Goal: Task Accomplishment & Management: Complete application form

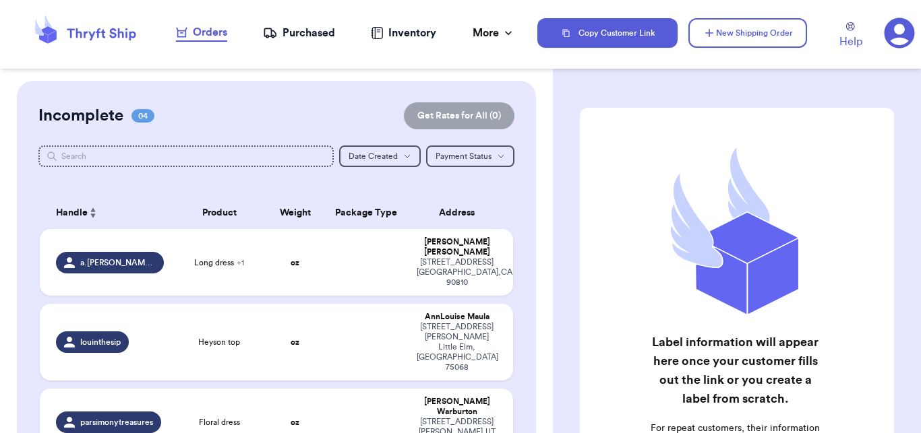
click at [291, 38] on div "Purchased" at bounding box center [299, 33] width 72 height 16
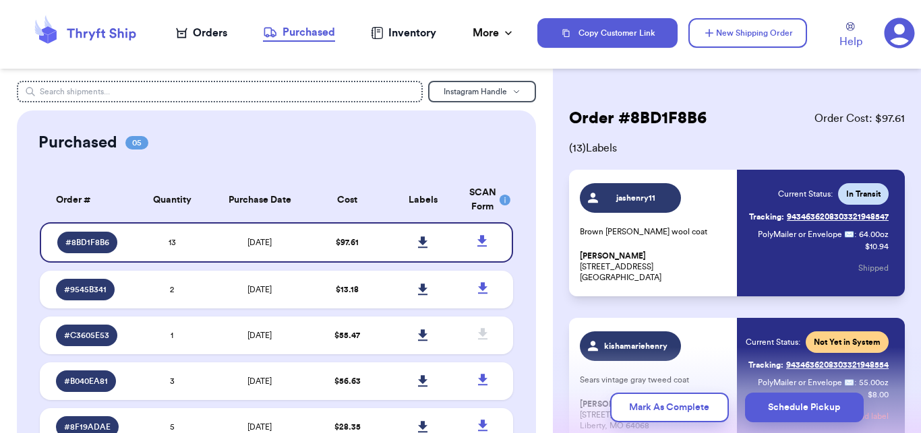
drag, startPoint x: 702, startPoint y: 361, endPoint x: 706, endPoint y: 312, distance: 49.4
click at [418, 242] on icon at bounding box center [422, 242] width 9 height 11
click at [217, 28] on div "Orders" at bounding box center [201, 33] width 51 height 16
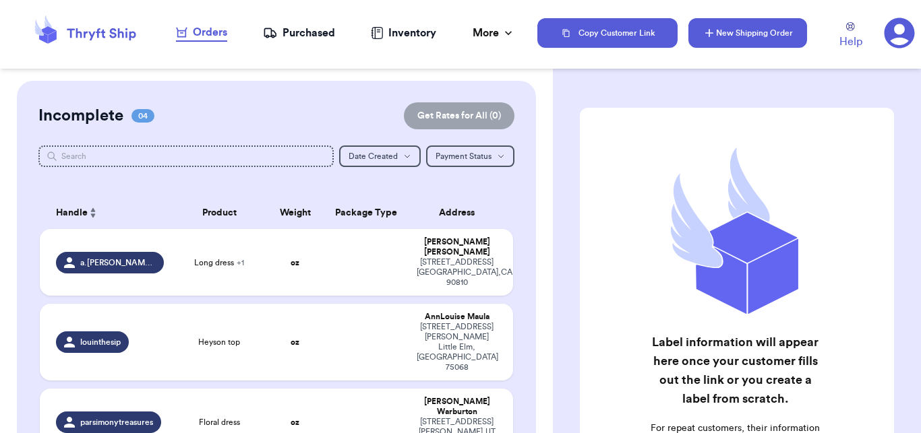
click at [739, 26] on button "New Shipping Order" at bounding box center [747, 33] width 119 height 30
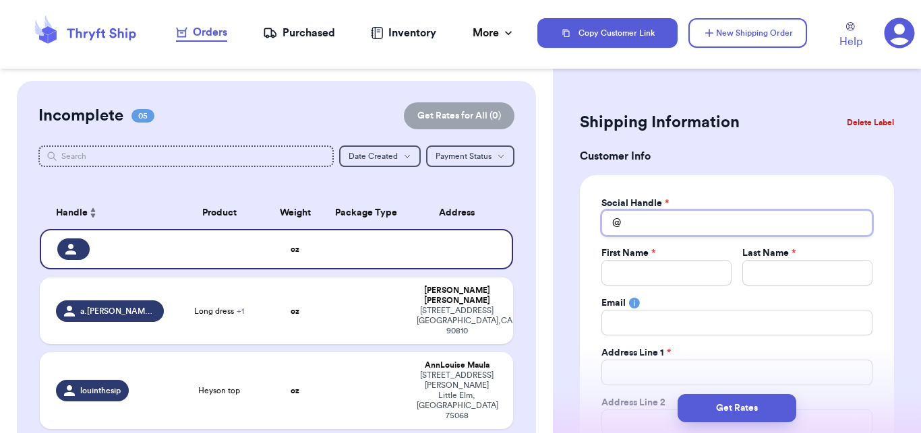
click at [774, 213] on input "Total Amount Paid" at bounding box center [736, 223] width 271 height 26
type input "h"
type input "ha"
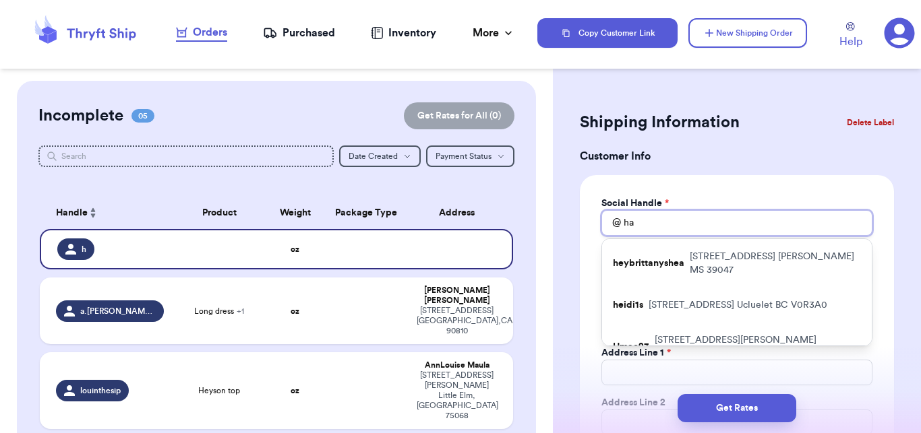
type input "has"
type input "hash"
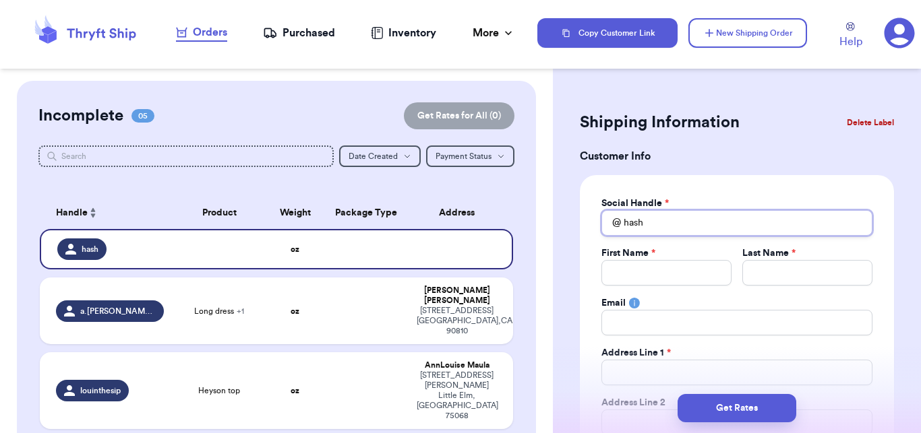
type input "hashm"
type input "hashmi"
type input "hashmis"
type input "hashmisz"
type input "hashmiszn"
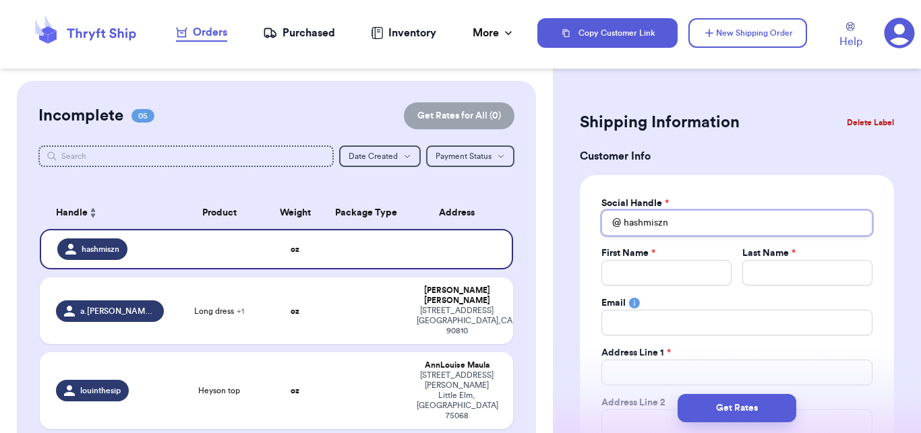
type input "hashmiszn"
click at [704, 280] on input "Total Amount Paid" at bounding box center [666, 273] width 130 height 26
type input "R"
type input "Ri"
type input "Riy"
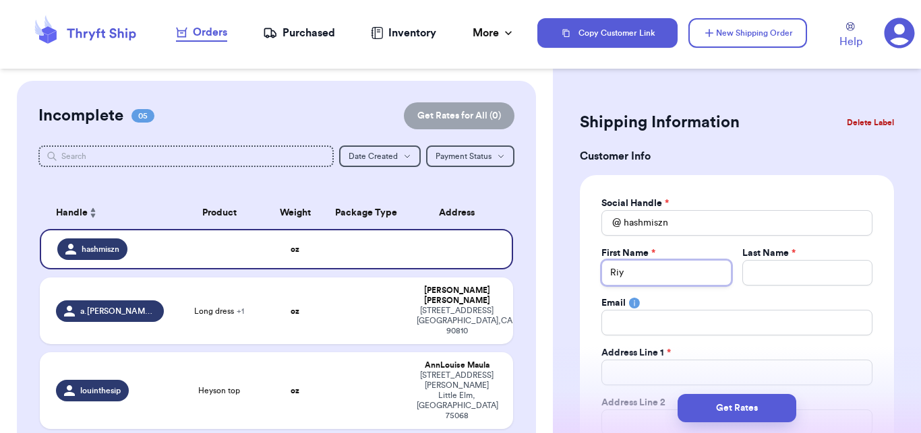
type input "[PERSON_NAME]"
type input "Riyan"
type input "H"
type input "Ha"
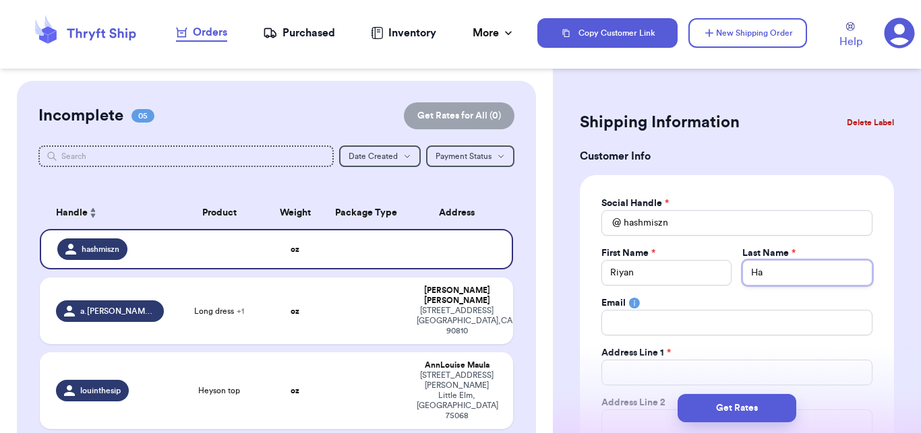
type input "Has"
type input "Hash"
type input "Hashm"
type input "[PERSON_NAME]"
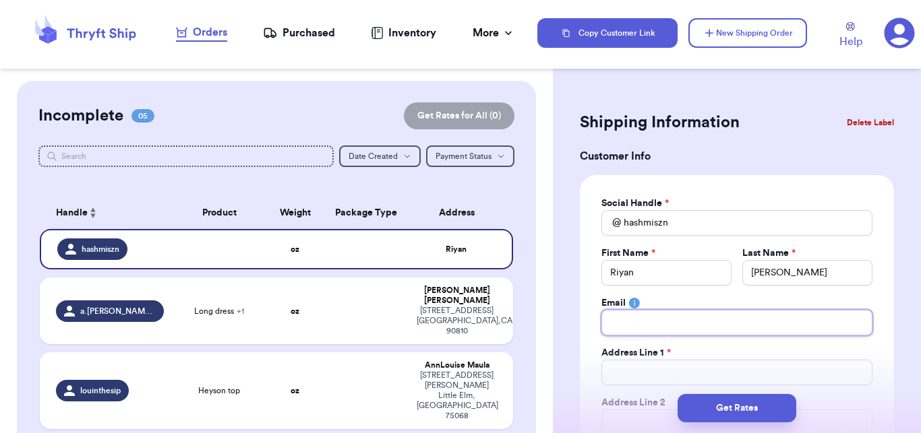
click at [673, 317] on input "Total Amount Paid" at bounding box center [736, 323] width 271 height 26
type input "b"
type input "[EMAIL_ADDRESS][DOMAIN_NAME]"
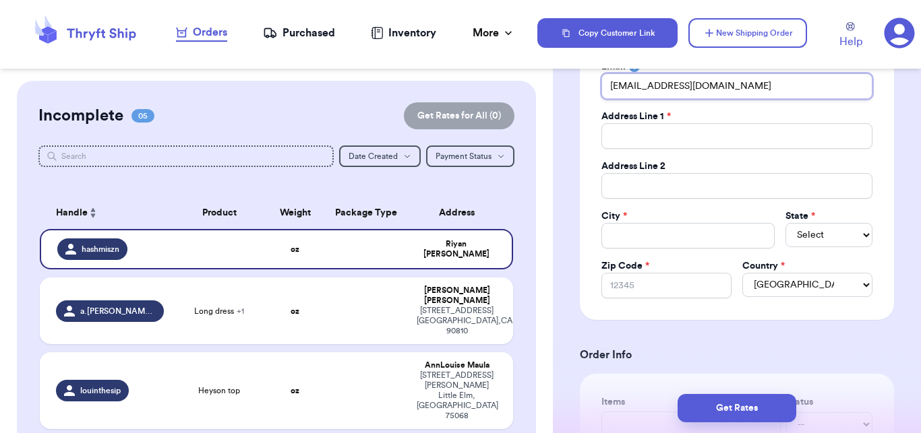
scroll to position [246, 0]
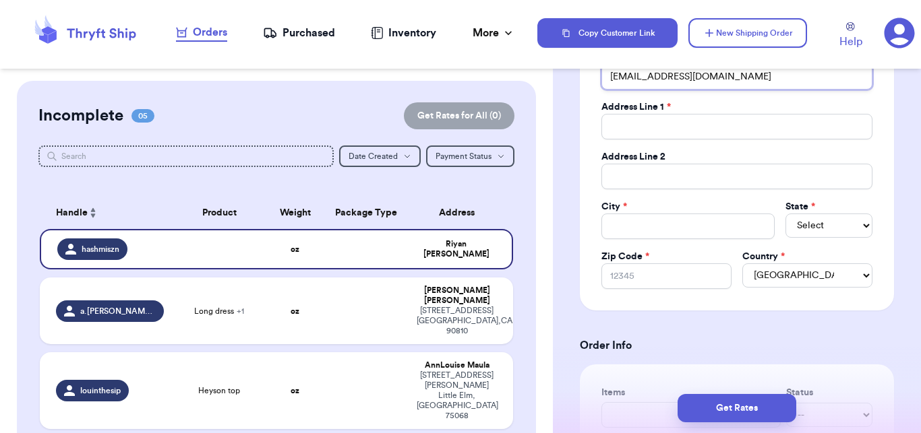
type input "[EMAIL_ADDRESS][DOMAIN_NAME]"
click at [674, 123] on input "Total Amount Paid" at bounding box center [736, 127] width 271 height 26
type input "2"
type input "28"
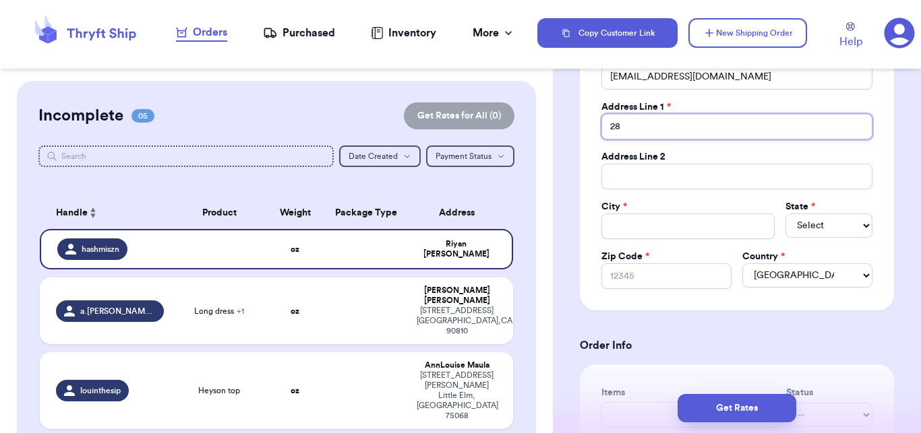
type input "28 N"
type input "28 No"
type input "28 Nor"
type input "28 Norw"
type input "28 Norwo"
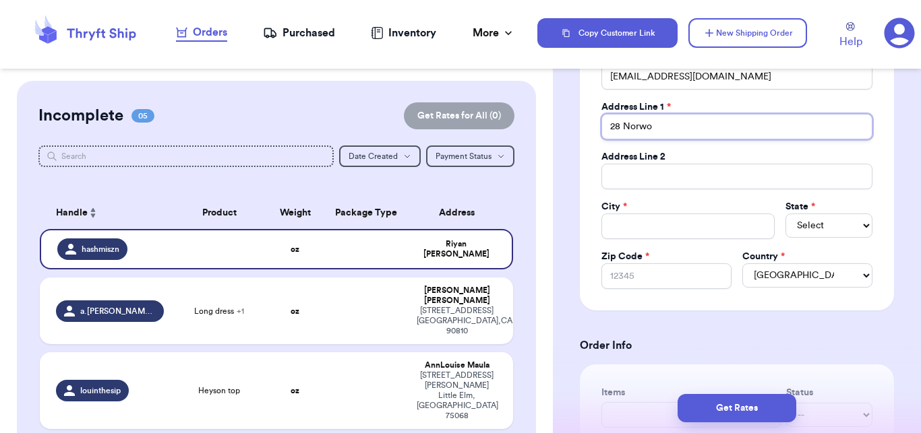
type input "28 Norwoo"
type input "28 [GEOGRAPHIC_DATA]"
type input "28 [PERSON_NAME] A"
type input "[STREET_ADDRESS][PERSON_NAME]"
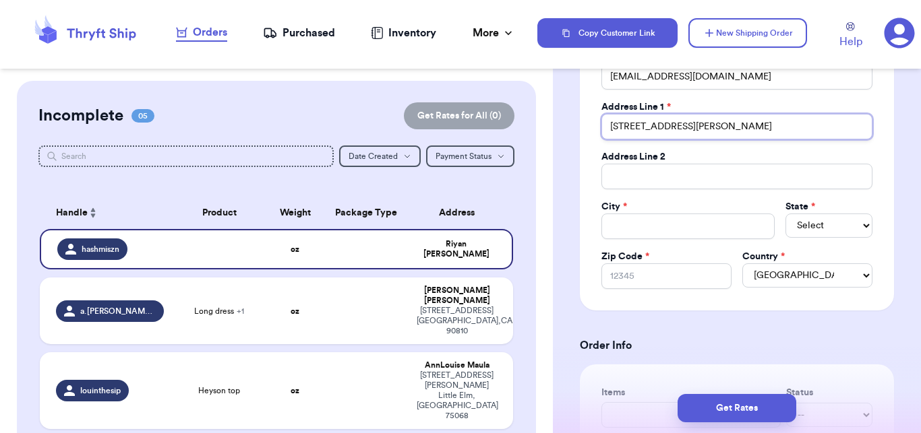
type input "[STREET_ADDRESS][PERSON_NAME]"
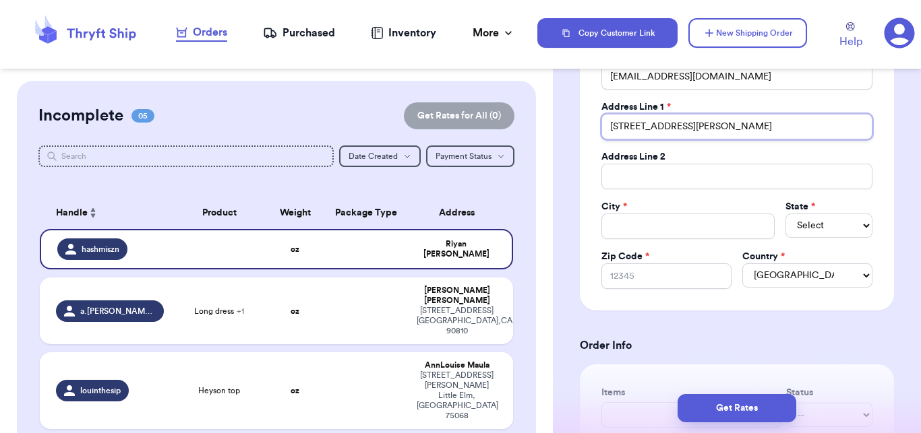
type input "[STREET_ADDRESS][PERSON_NAME]"
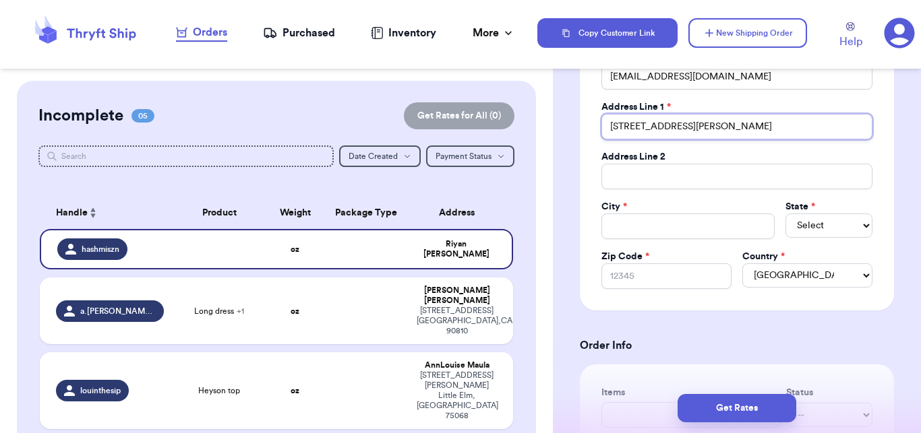
type input "[STREET_ADDRESS][PERSON_NAME]"
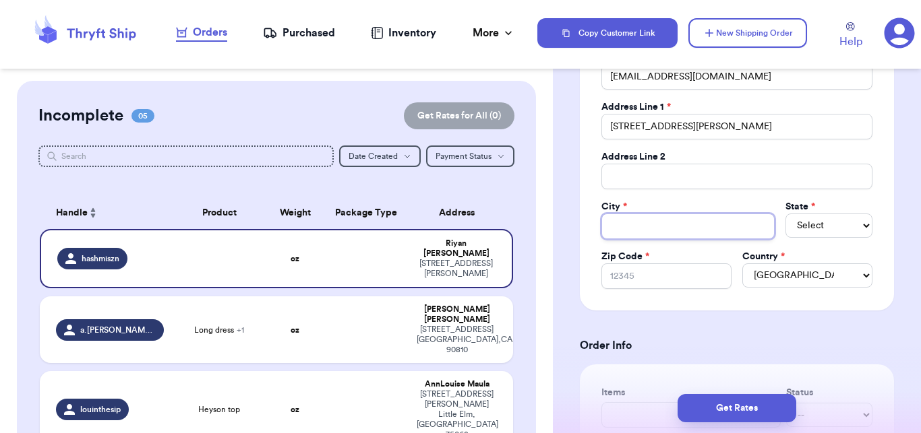
type input "S"
type input "Se"
type input "Sel"
type input "Seld"
type input "Selde"
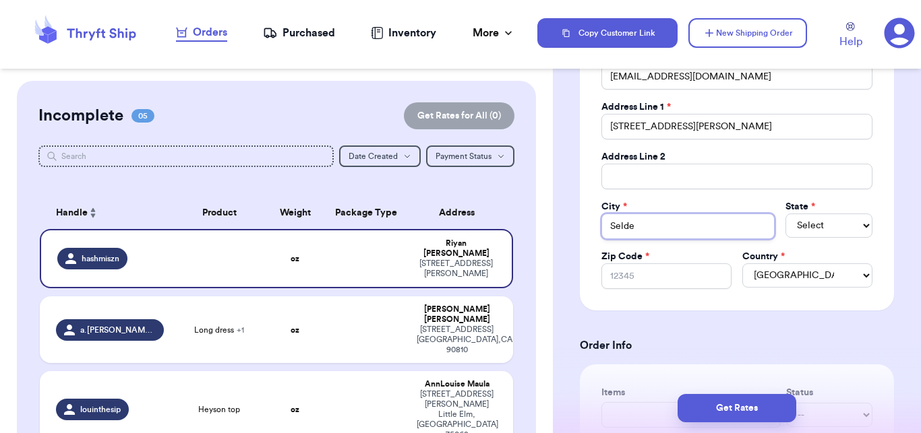
type input "Selden"
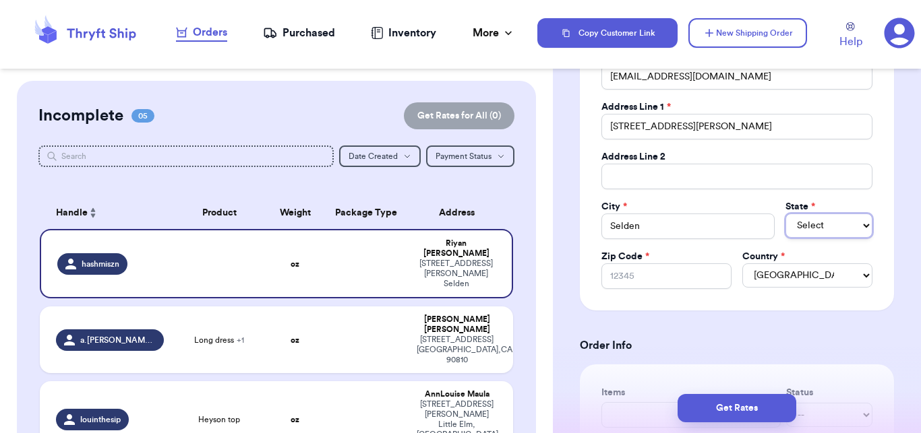
select select "NE"
select select "NY"
type input "11"
type input "117"
type input "1178"
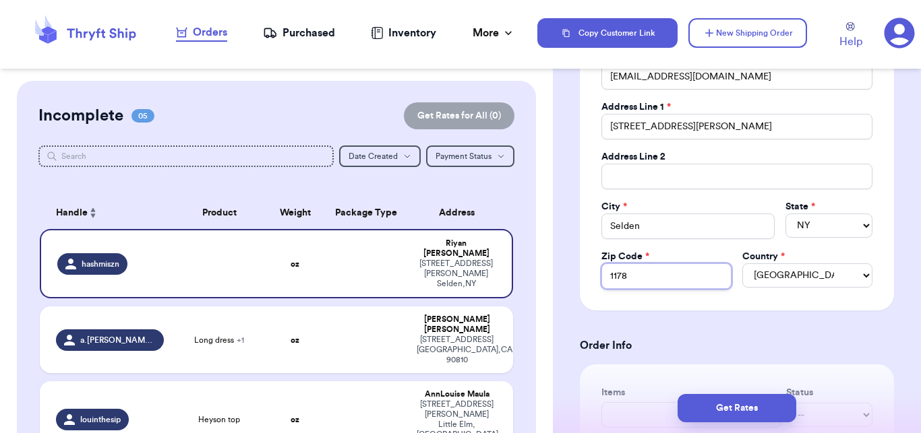
type input "11784"
type input "11784+"
type input "11784"
type input "11784-"
type input "11784-3"
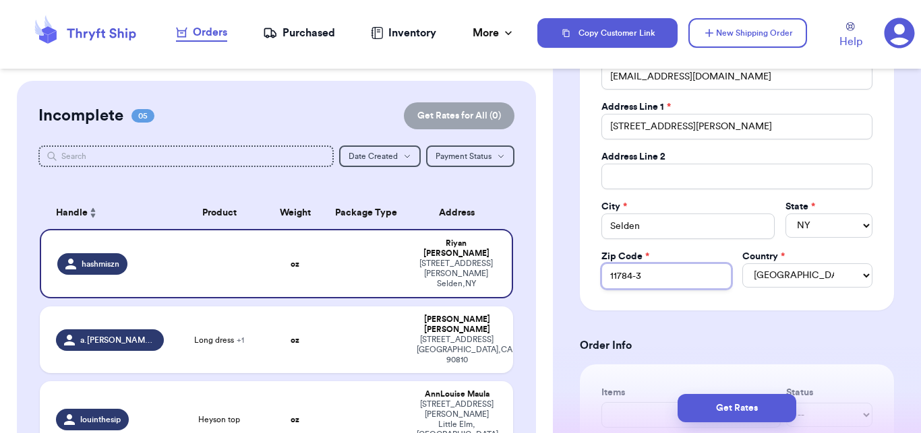
type input "11784-37"
type input "11784-371"
type input "11784-3714"
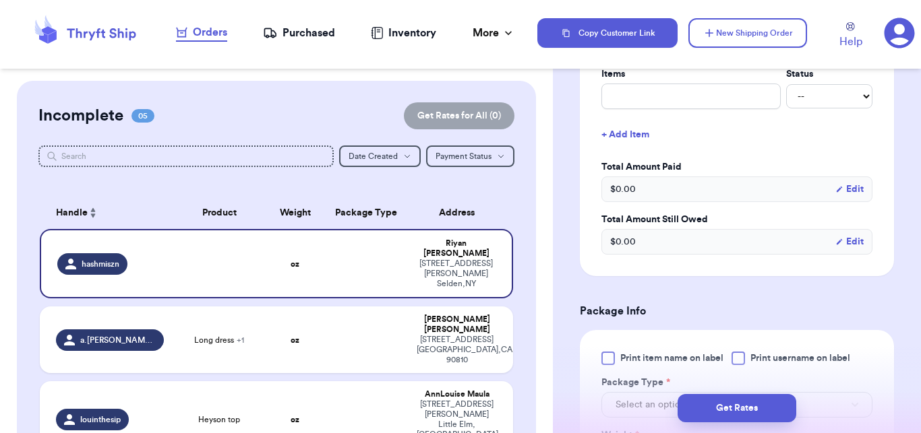
scroll to position [579, 0]
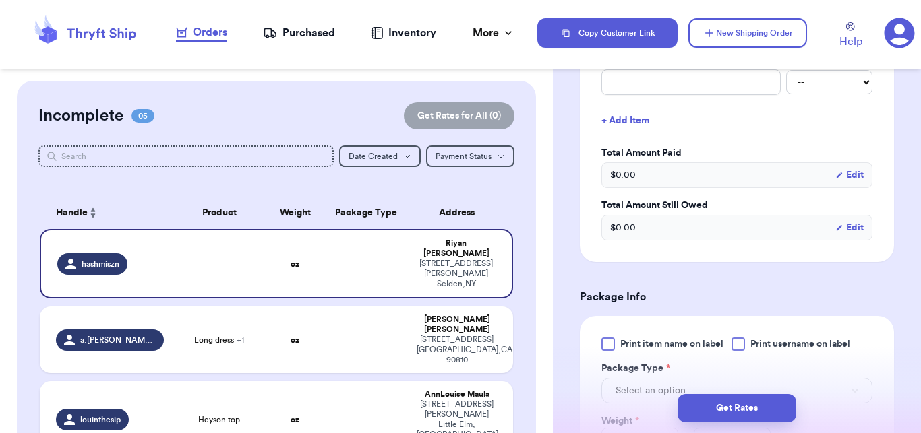
type input "11784-3714"
click at [624, 93] on input "text" at bounding box center [690, 82] width 179 height 26
type input "D"
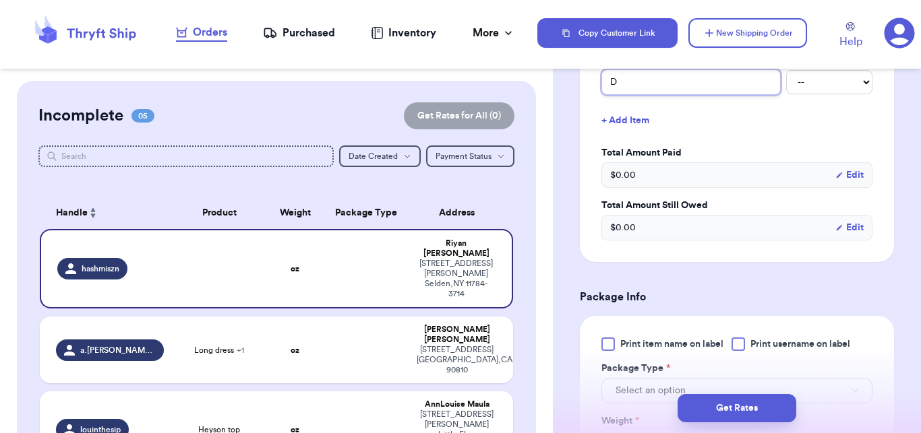
type input "DE"
type input "DEP"
type input "DEPO"
type input "DEPOP"
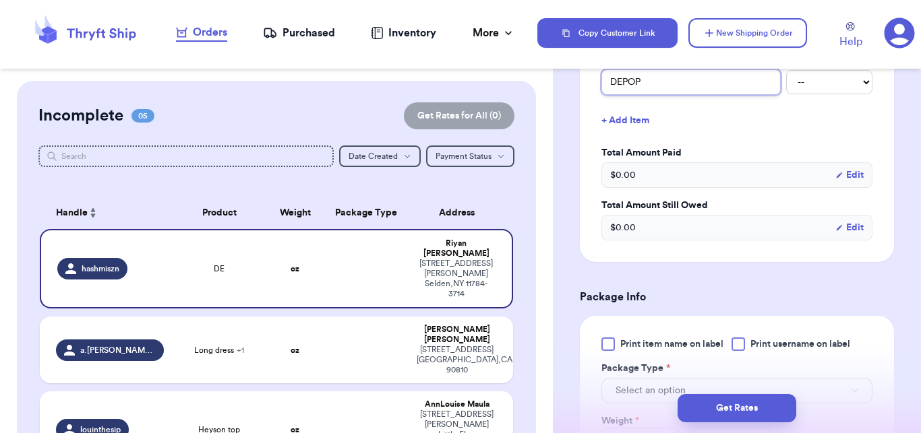
type input "DEPOP S"
type input "DEPOP SH"
type input "DEPOP SHI"
type input "DEPOP SHIR"
type input "DEPOP SHIRT"
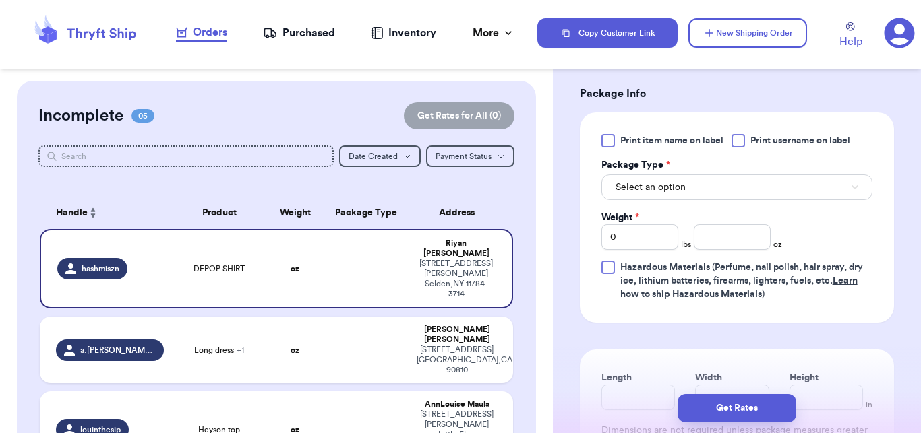
scroll to position [787, 0]
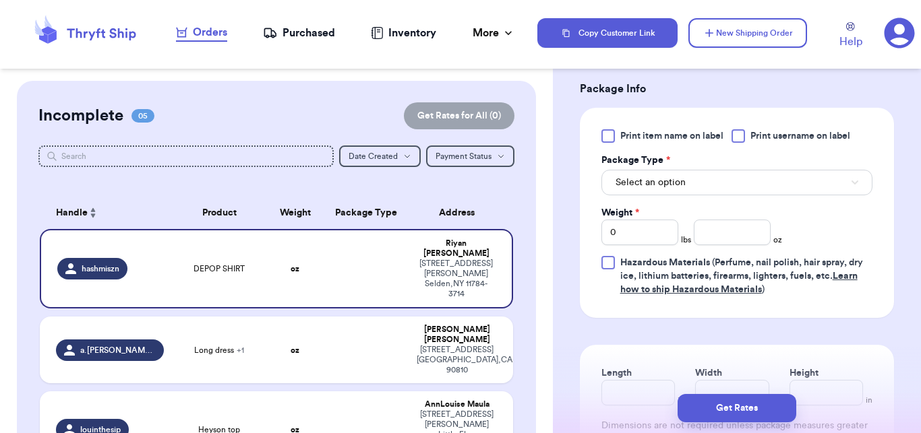
type input "DEPOP SHIRT"
click at [742, 175] on button "Select an option" at bounding box center [736, 183] width 271 height 26
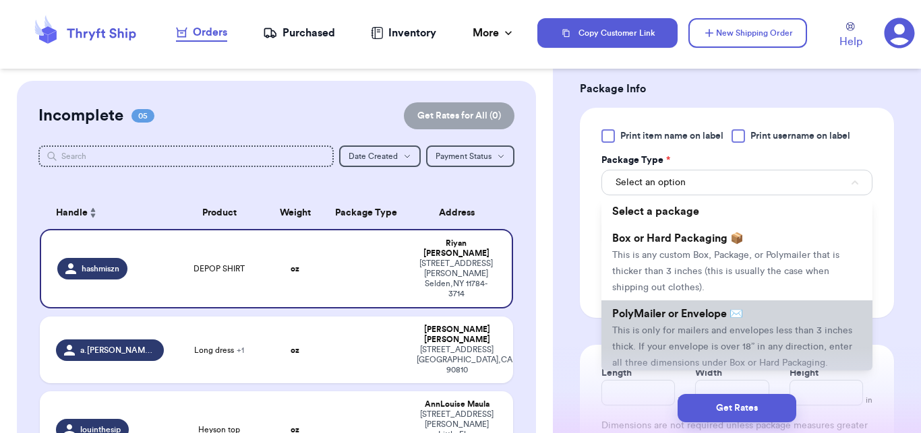
click at [696, 329] on span "This is only for mailers and envelopes less than 3 inches thick. If your envelo…" at bounding box center [732, 347] width 240 height 42
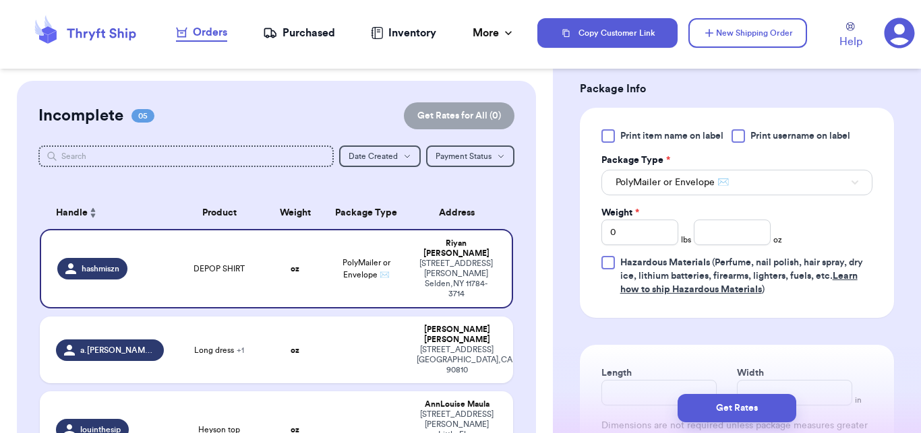
click at [727, 247] on div "Print item name on label Print username on label Package Type * PolyMailer or E…" at bounding box center [736, 212] width 271 height 167
click at [726, 235] on input "number" at bounding box center [732, 233] width 77 height 26
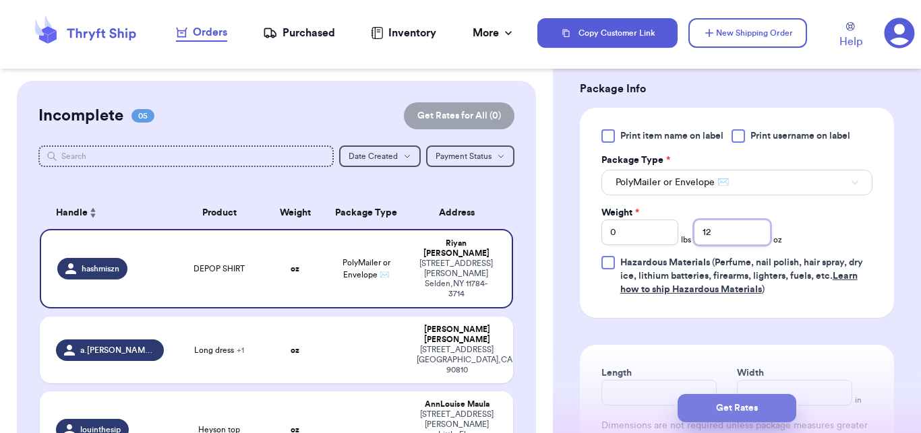
type input "12"
click at [710, 405] on button "Get Rates" at bounding box center [736, 408] width 119 height 28
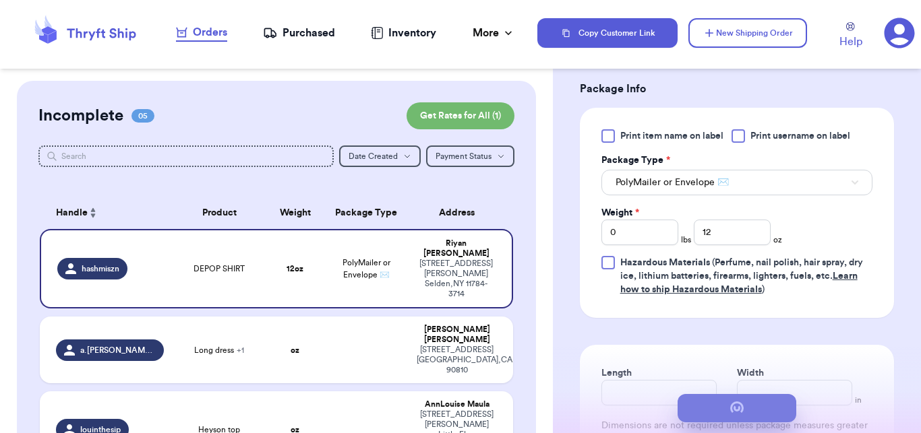
scroll to position [0, 0]
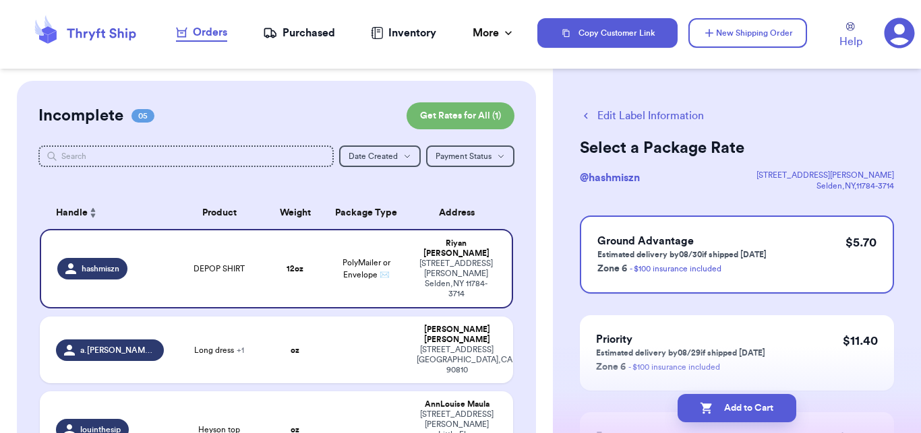
click at [710, 405] on icon "button" at bounding box center [705, 408] width 11 height 11
checkbox input "true"
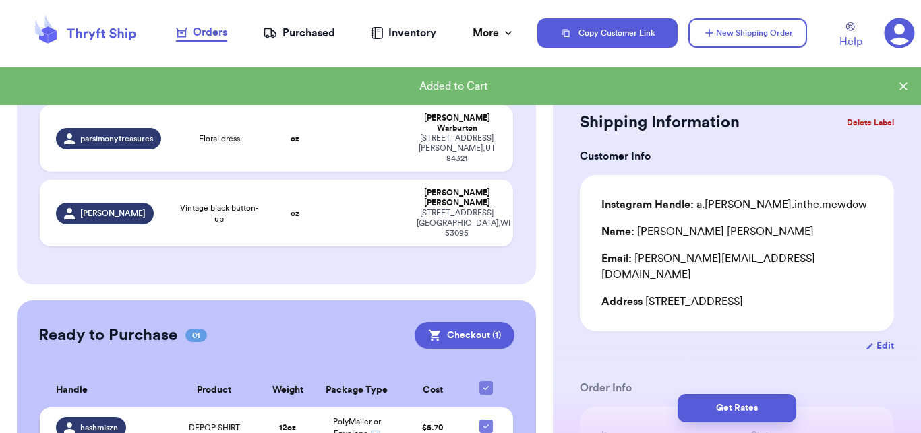
scroll to position [295, 0]
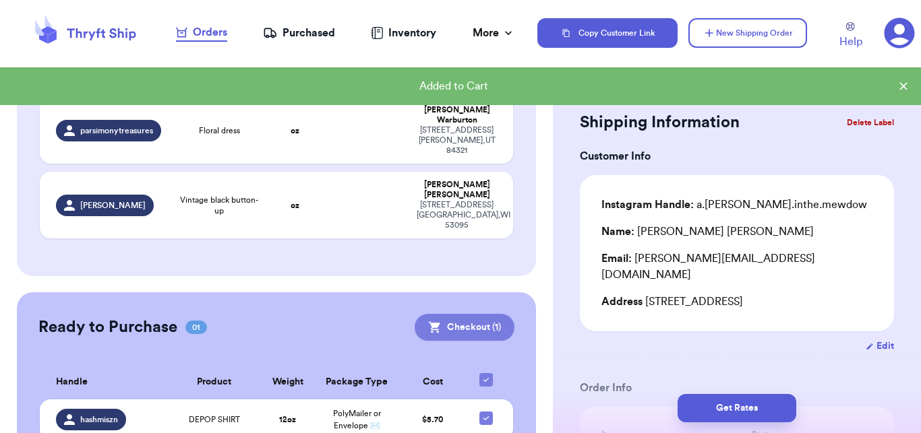
click at [448, 314] on button "Checkout ( 1 )" at bounding box center [465, 327] width 100 height 27
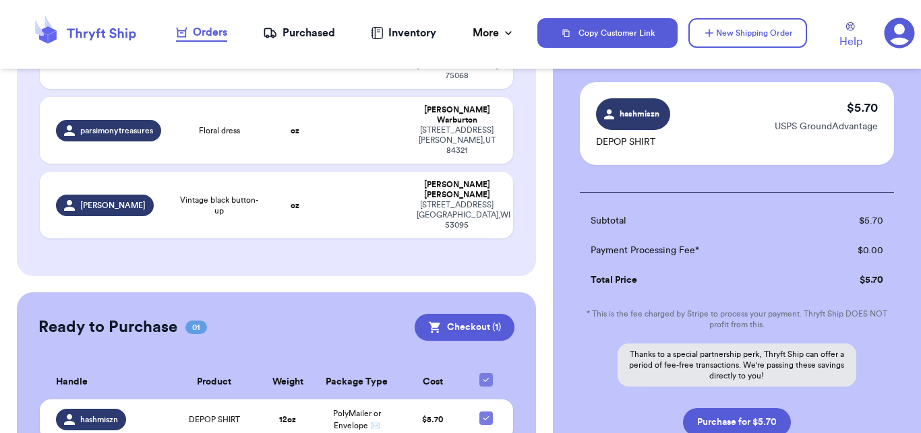
scroll to position [183, 0]
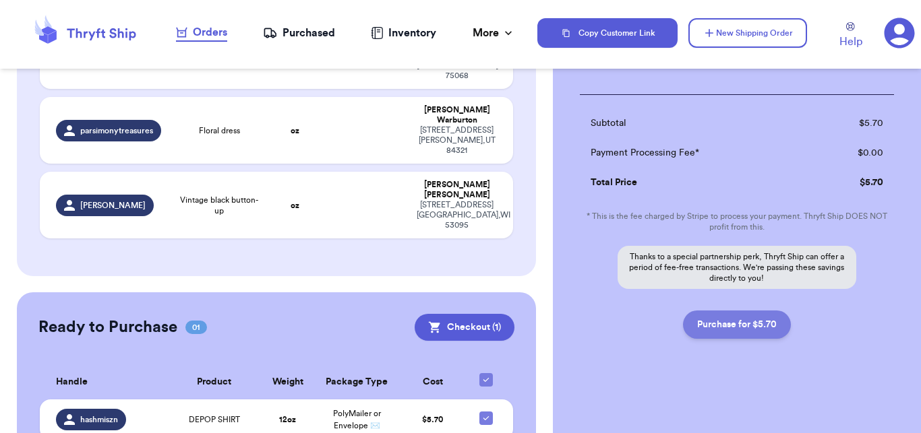
click at [712, 322] on button "Purchase for $5.70" at bounding box center [737, 325] width 108 height 28
checkbox input "false"
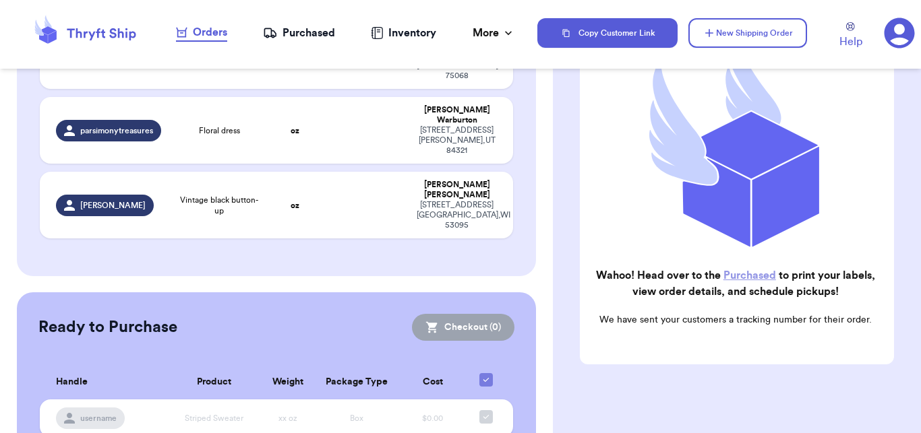
checkbox input "true"
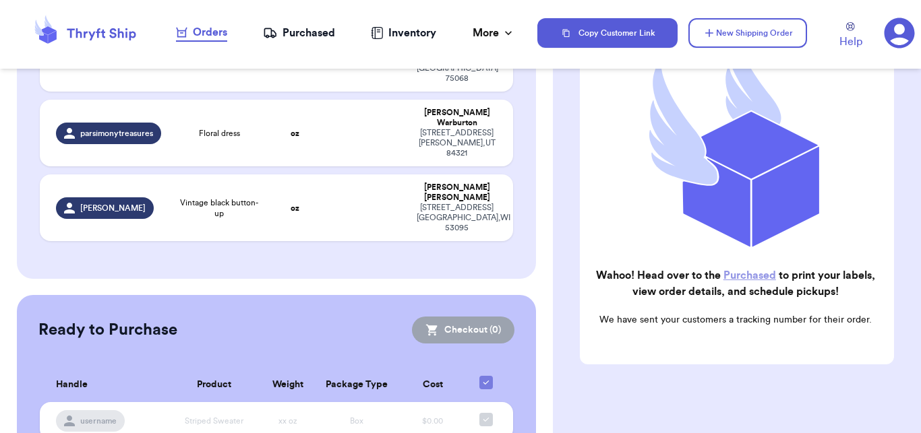
click at [291, 31] on div "Purchased" at bounding box center [299, 33] width 72 height 16
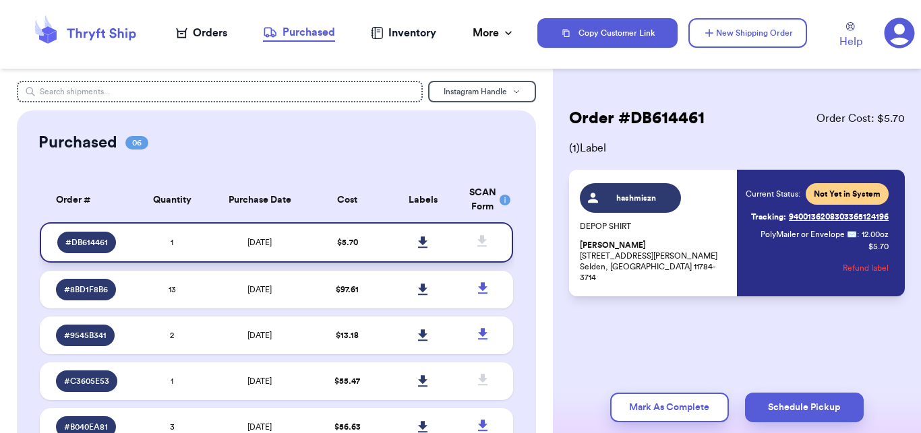
click at [414, 235] on link at bounding box center [423, 243] width 30 height 30
